Goal: Navigation & Orientation: Find specific page/section

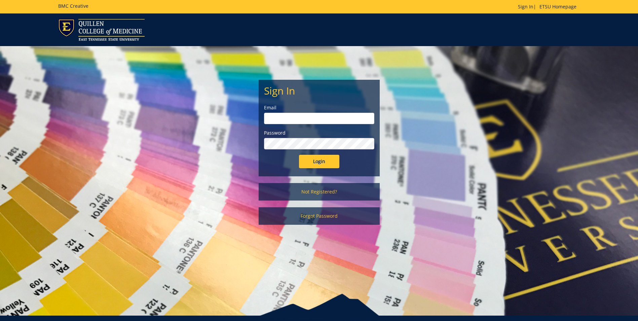
click at [331, 120] on input "email" at bounding box center [319, 118] width 110 height 11
type input "crabtrej@etsu.edu"
click at [299, 155] on input "Login" at bounding box center [319, 161] width 40 height 13
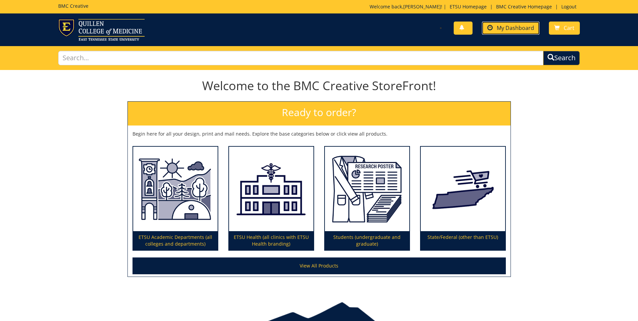
click at [515, 26] on span "My Dashboard" at bounding box center [515, 27] width 37 height 7
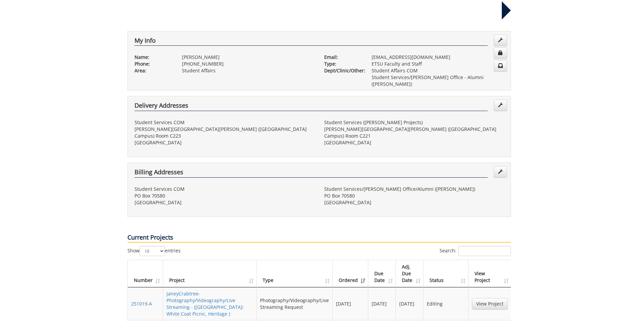
scroll to position [269, 0]
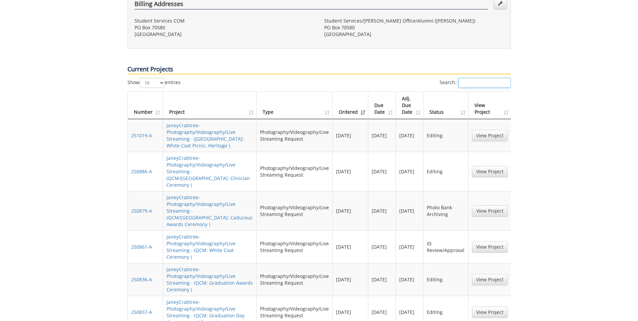
click at [485, 78] on input "Search:" at bounding box center [484, 83] width 52 height 10
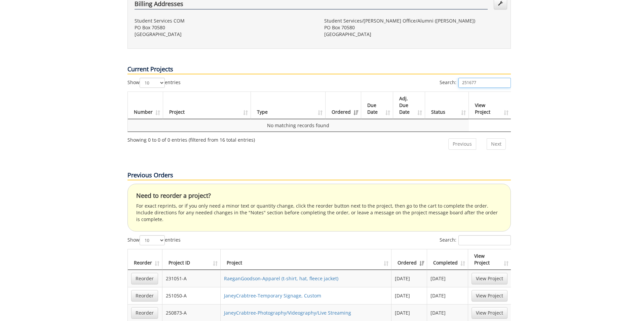
type input "251677"
